Goal: Task Accomplishment & Management: Manage account settings

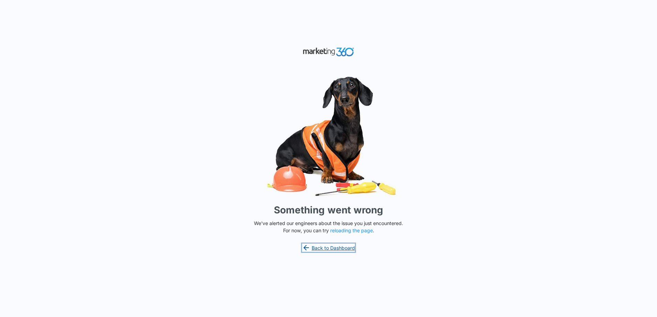
click at [337, 251] on link "Back to Dashboard" at bounding box center [328, 248] width 53 height 8
click at [353, 232] on button "reloading the page" at bounding box center [351, 230] width 43 height 5
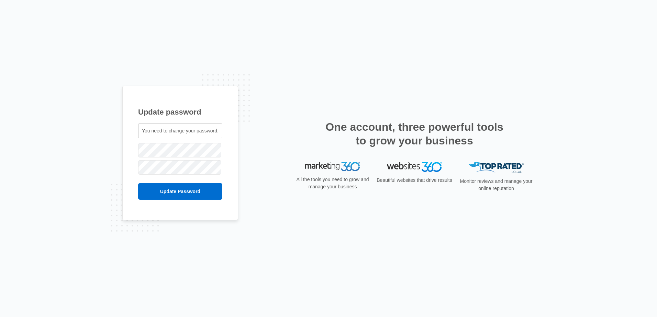
click at [124, 192] on div "Update password You need to change your password. bbanks@fourleafprop.com" at bounding box center [180, 153] width 116 height 135
click at [167, 193] on input "Update Password" at bounding box center [180, 191] width 84 height 16
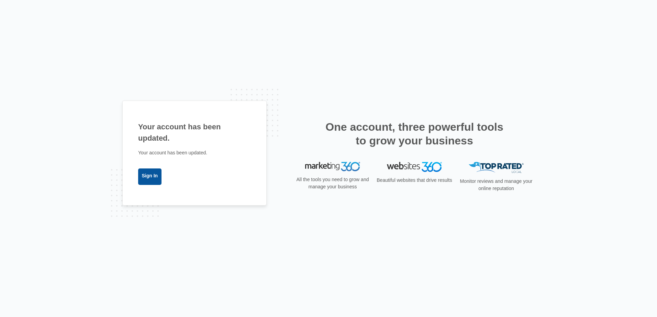
click at [150, 179] on link "Sign In" at bounding box center [149, 177] width 23 height 16
